Goal: Task Accomplishment & Management: Complete application form

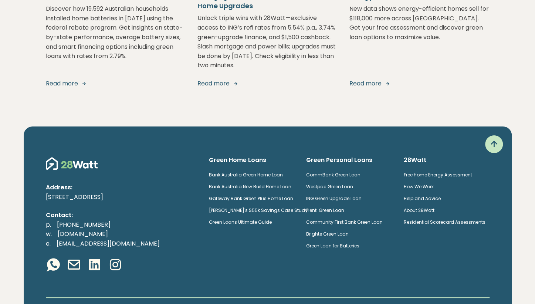
scroll to position [1426, 0]
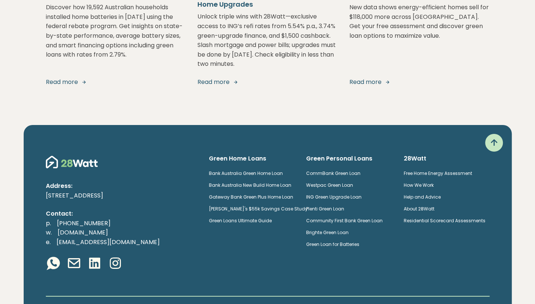
click at [450, 79] on link "Read more" at bounding box center [419, 82] width 140 height 9
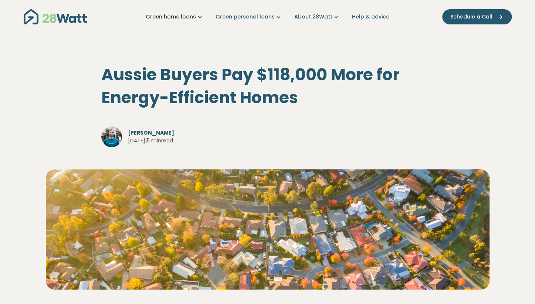
click at [202, 18] on icon "Main navigation" at bounding box center [200, 17] width 8 height 8
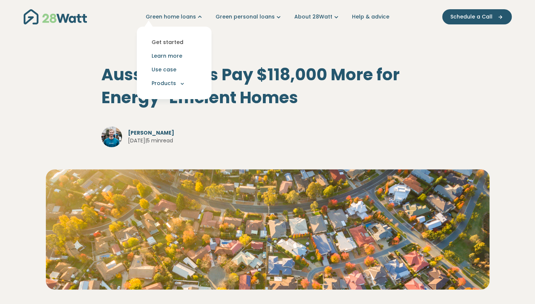
click at [184, 39] on link "Get started" at bounding box center [174, 42] width 63 height 14
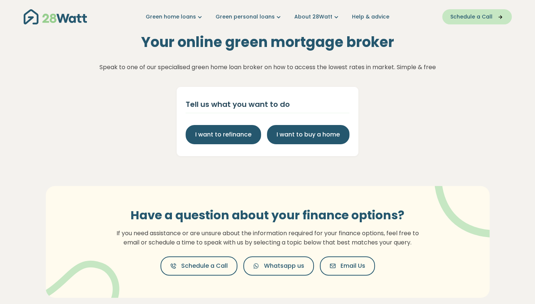
click at [487, 15] on span "Schedule a Call" at bounding box center [471, 17] width 42 height 8
